Goal: Information Seeking & Learning: Learn about a topic

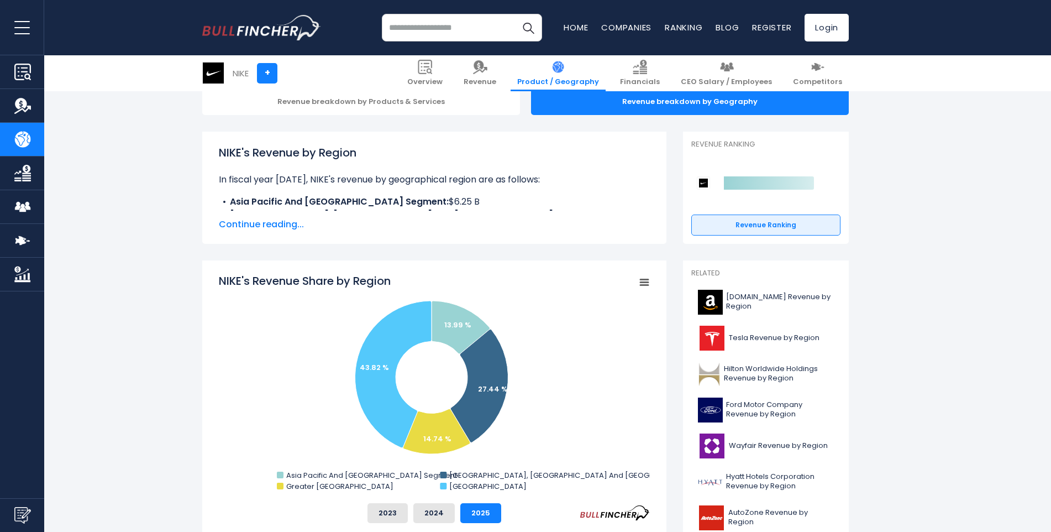
scroll to position [184, 0]
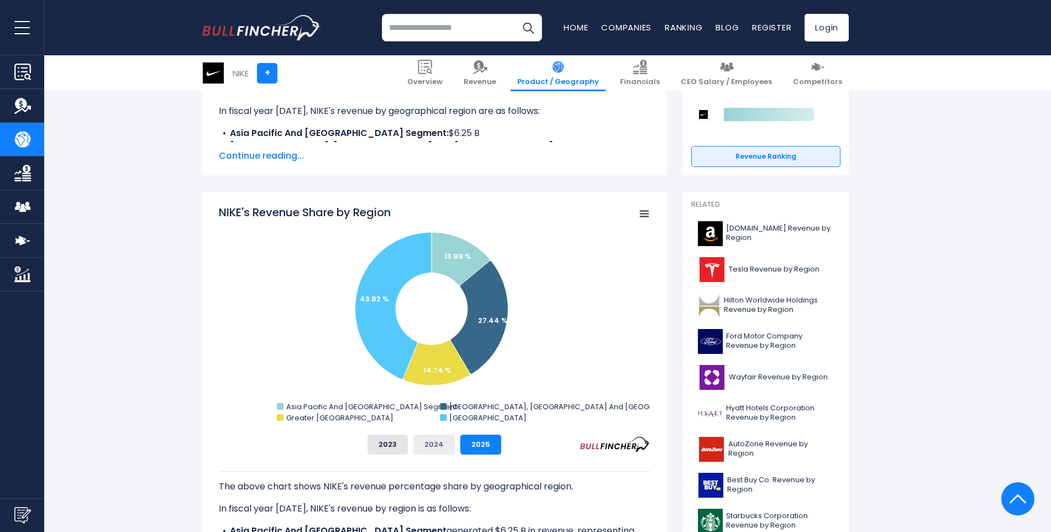
click at [434, 448] on button "2024" at bounding box center [433, 444] width 41 height 20
click at [388, 444] on button "2023" at bounding box center [387, 444] width 40 height 20
click at [429, 443] on button "2024" at bounding box center [433, 444] width 41 height 20
click at [464, 443] on button "2025" at bounding box center [480, 444] width 41 height 20
click at [441, 442] on button "2024" at bounding box center [433, 444] width 41 height 20
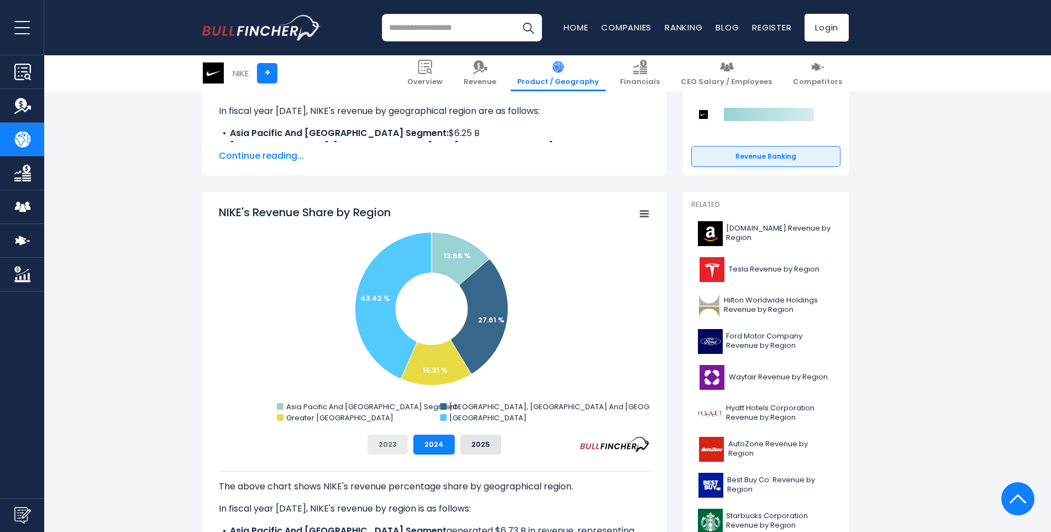
click at [398, 445] on button "2023" at bounding box center [387, 444] width 40 height 20
click at [435, 448] on button "2024" at bounding box center [433, 444] width 41 height 20
click at [475, 443] on button "2025" at bounding box center [480, 444] width 41 height 20
click at [434, 450] on button "2024" at bounding box center [433, 444] width 41 height 20
click at [393, 445] on button "2023" at bounding box center [387, 444] width 40 height 20
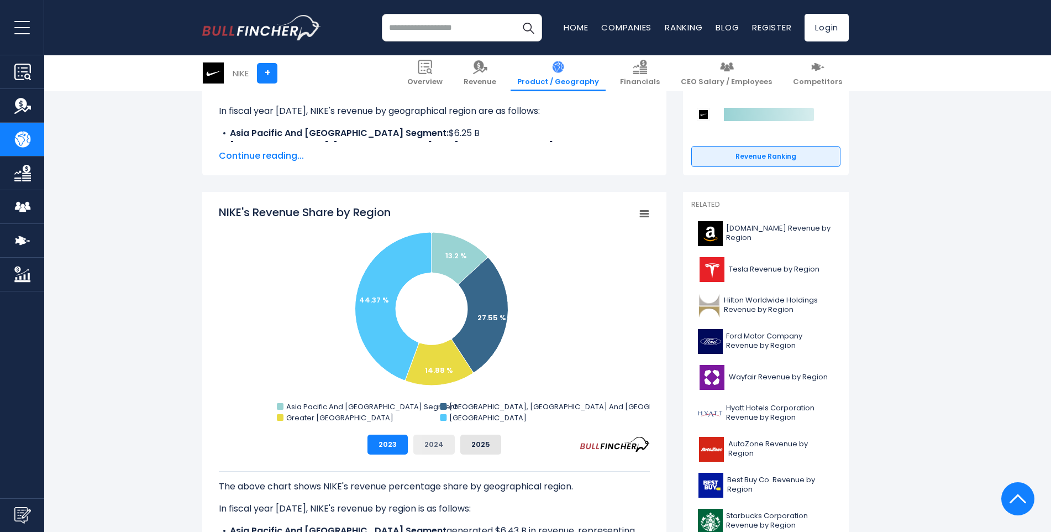
click at [427, 446] on button "2024" at bounding box center [433, 444] width 41 height 20
click at [475, 447] on button "2025" at bounding box center [480, 444] width 41 height 20
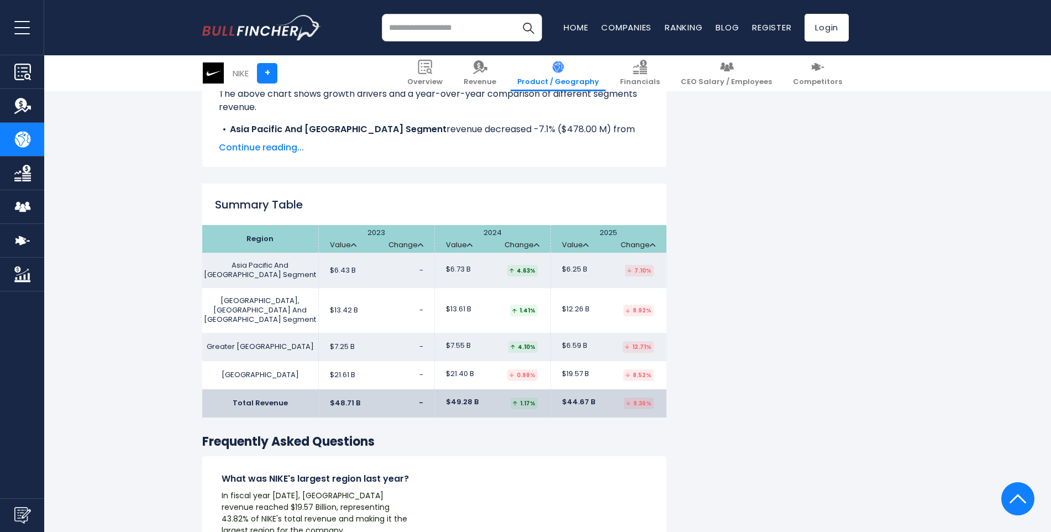
scroll to position [1842, 0]
